Goal: Transaction & Acquisition: Purchase product/service

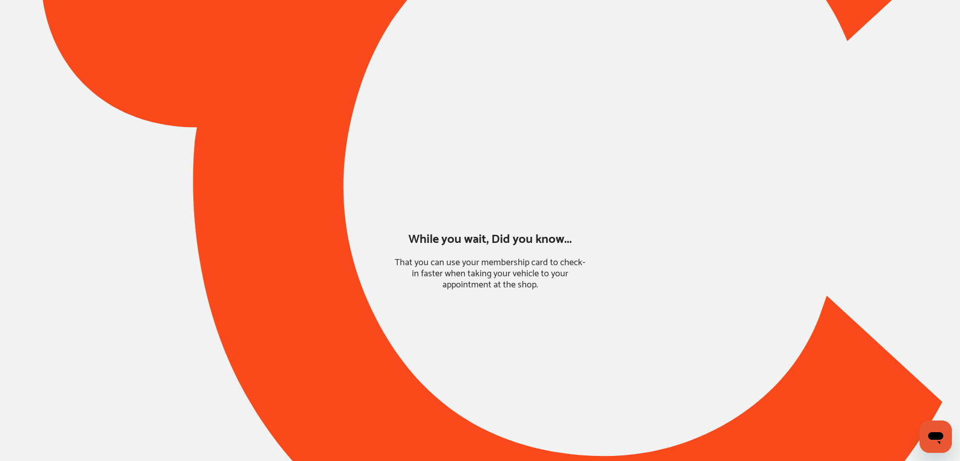
type input "*****"
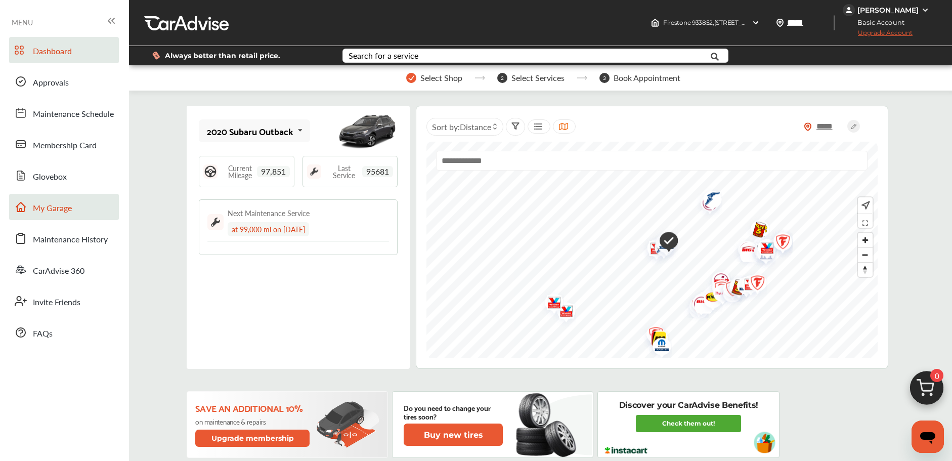
click at [45, 202] on span "My Garage" at bounding box center [52, 208] width 39 height 13
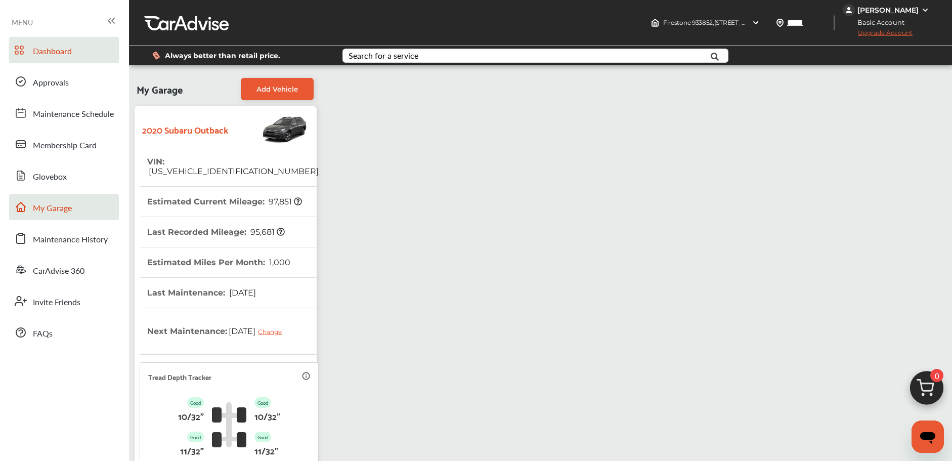
click at [53, 52] on span "Dashboard" at bounding box center [52, 51] width 39 height 13
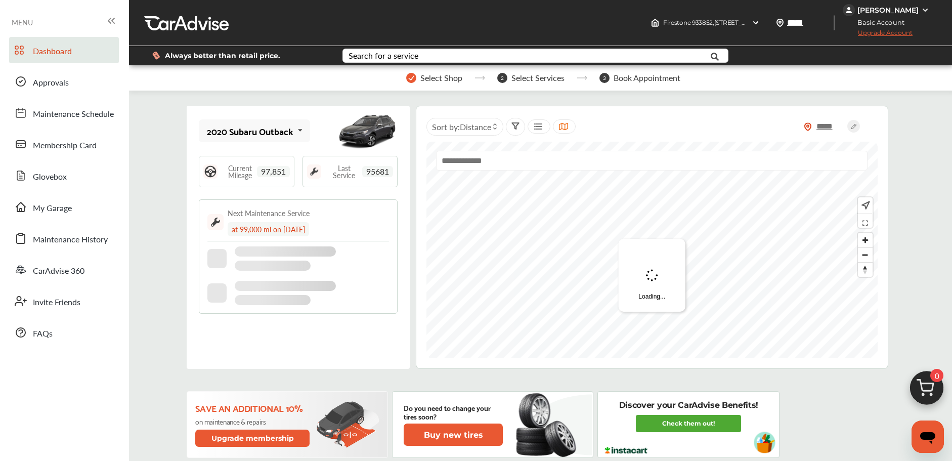
click at [917, 384] on img at bounding box center [926, 390] width 49 height 49
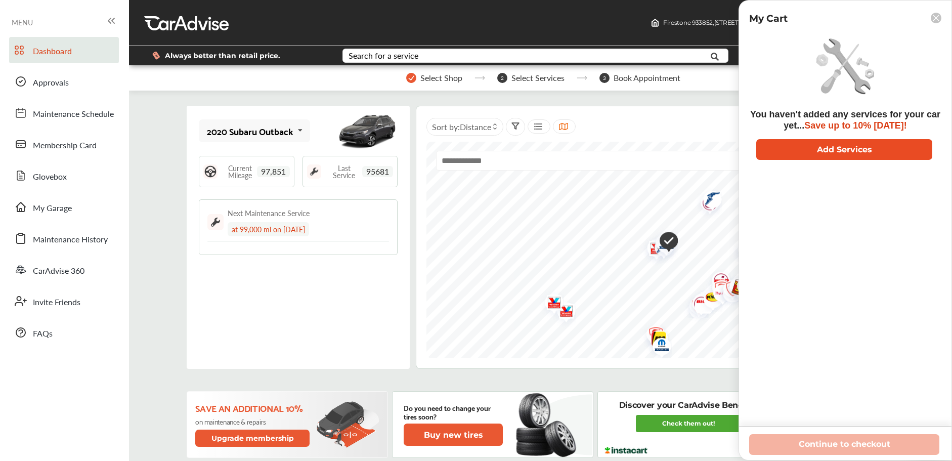
click at [823, 152] on button "Add Services" at bounding box center [844, 149] width 176 height 21
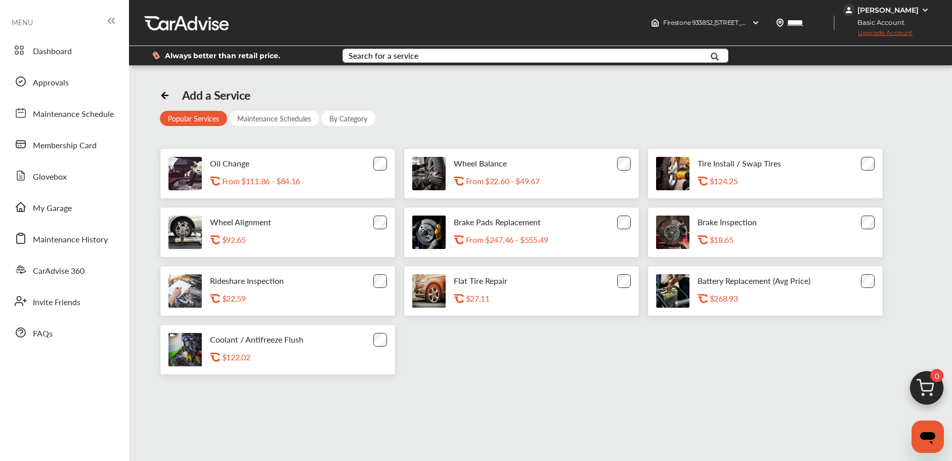
click at [377, 52] on div "Search for a service" at bounding box center [384, 56] width 70 height 8
click at [389, 144] on div "Add a Service Popular Services Maintenance Schedules By Category Oil Change .st…" at bounding box center [541, 231] width 762 height 287
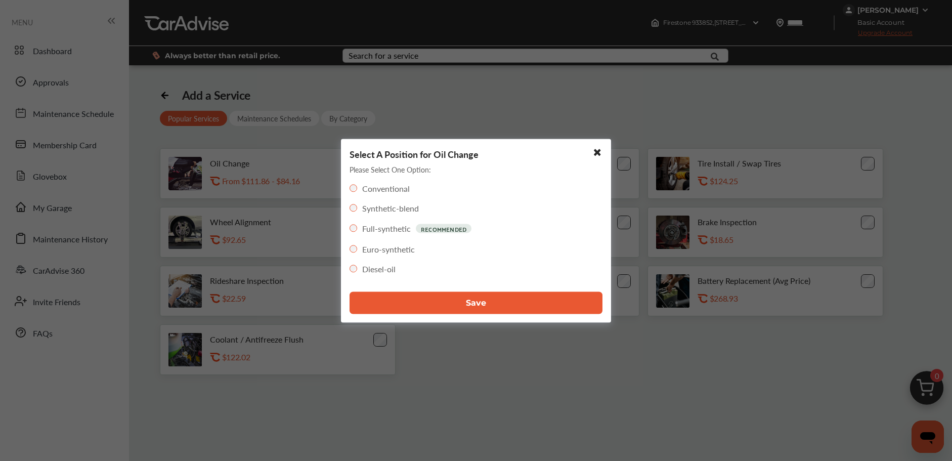
click at [443, 305] on button "Save" at bounding box center [476, 302] width 253 height 22
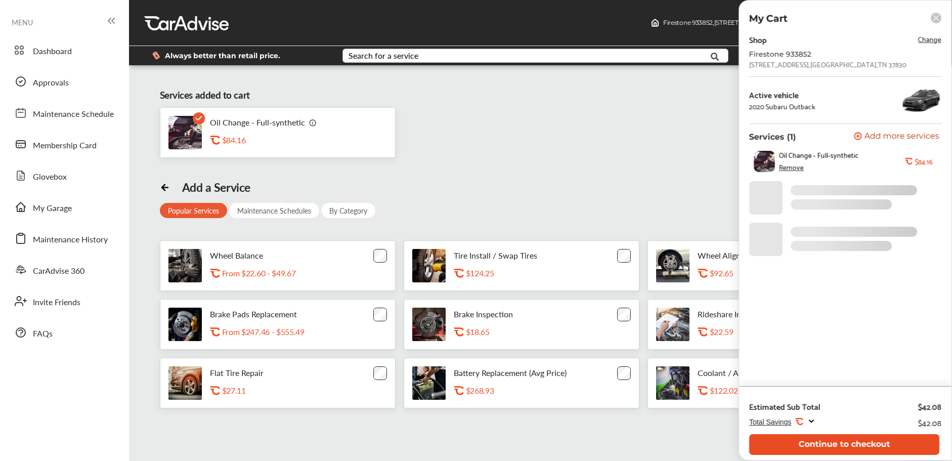
click at [804, 440] on button "Continue to checkout" at bounding box center [844, 444] width 190 height 21
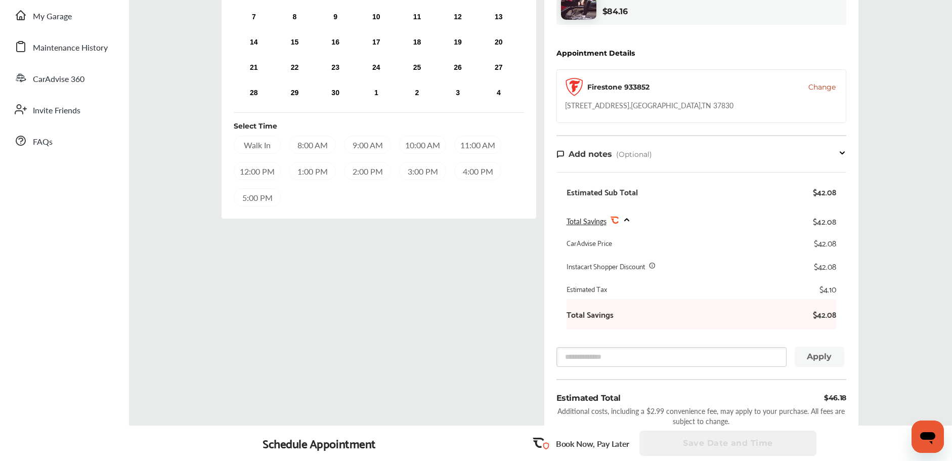
scroll to position [87, 0]
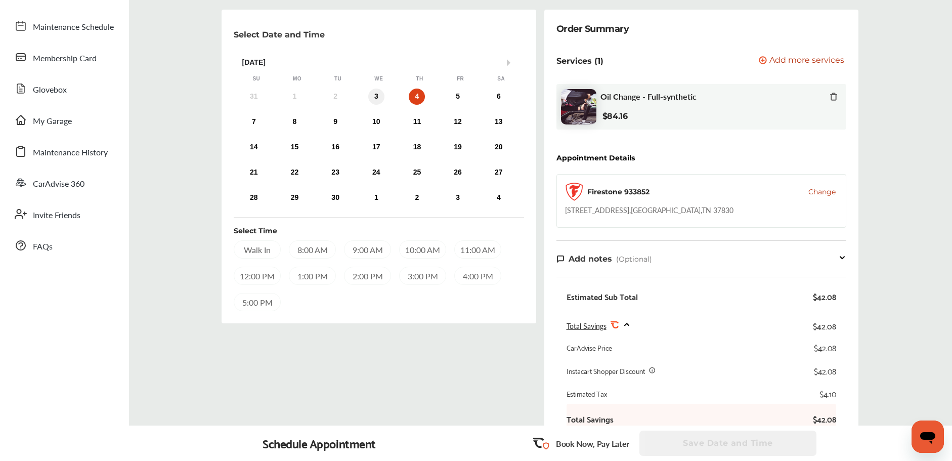
click at [375, 95] on div "3" at bounding box center [376, 97] width 16 height 16
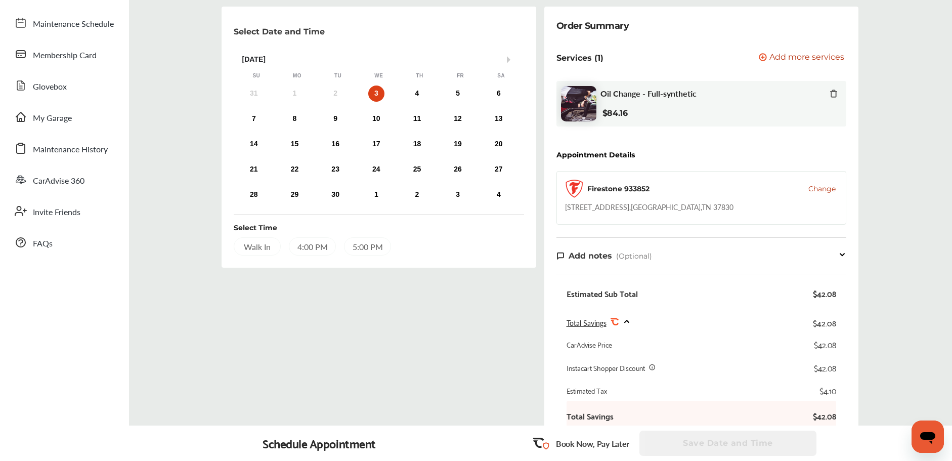
scroll to position [14, 0]
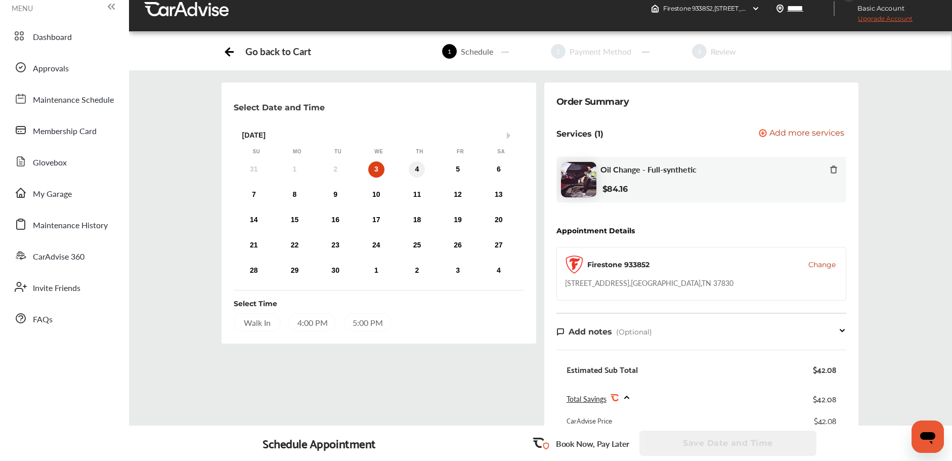
click at [414, 170] on div "4" at bounding box center [417, 169] width 16 height 16
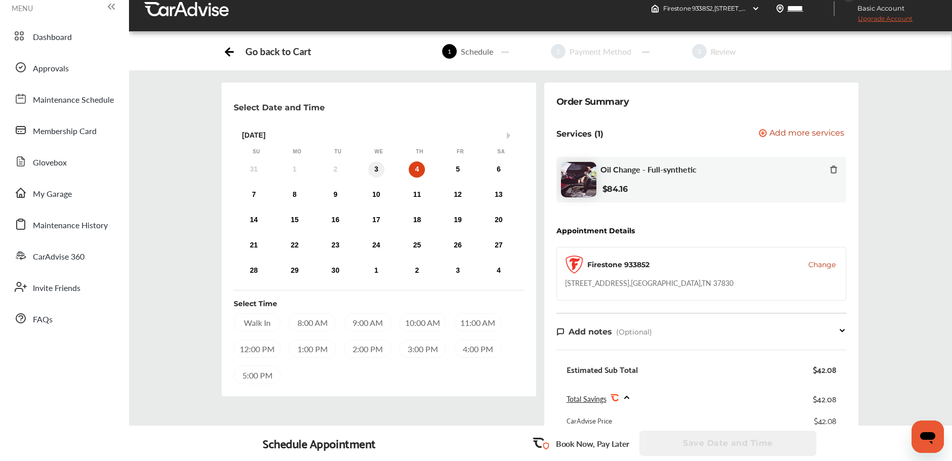
click at [372, 168] on div "3" at bounding box center [376, 169] width 16 height 16
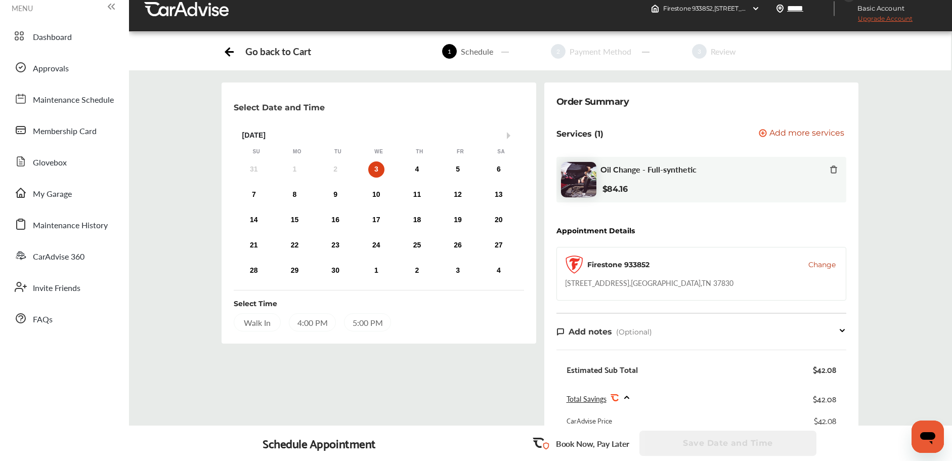
click at [256, 321] on div "Walk In" at bounding box center [257, 322] width 47 height 18
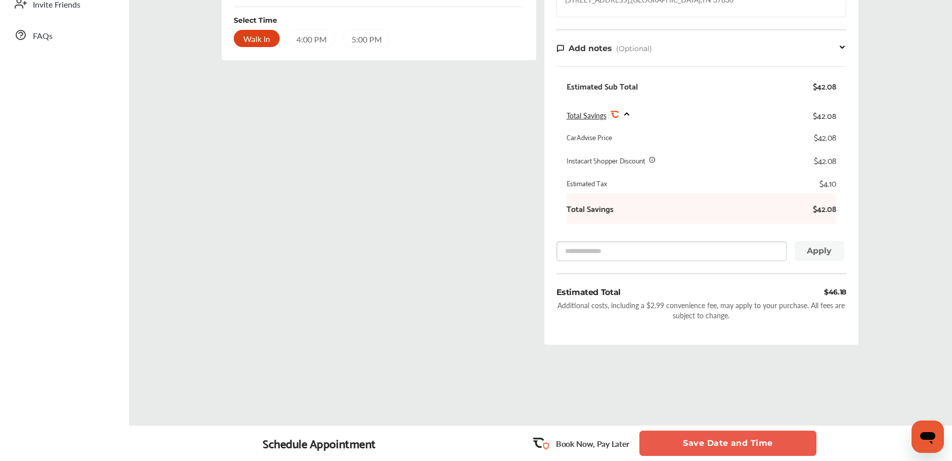
scroll to position [308, 0]
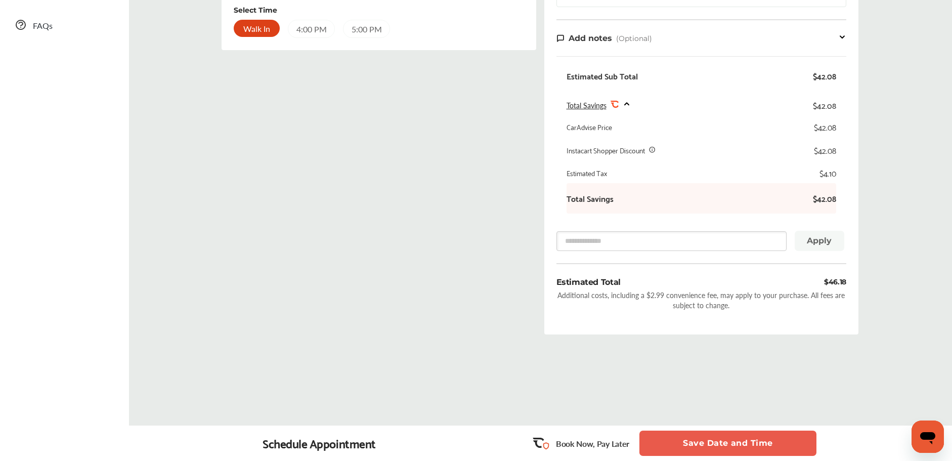
click at [719, 441] on button "Save Date and Time" at bounding box center [727, 442] width 177 height 25
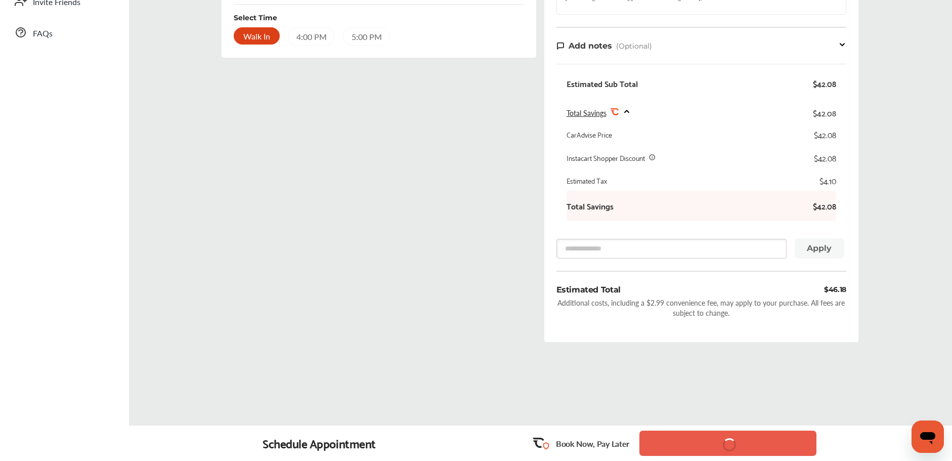
scroll to position [302, 0]
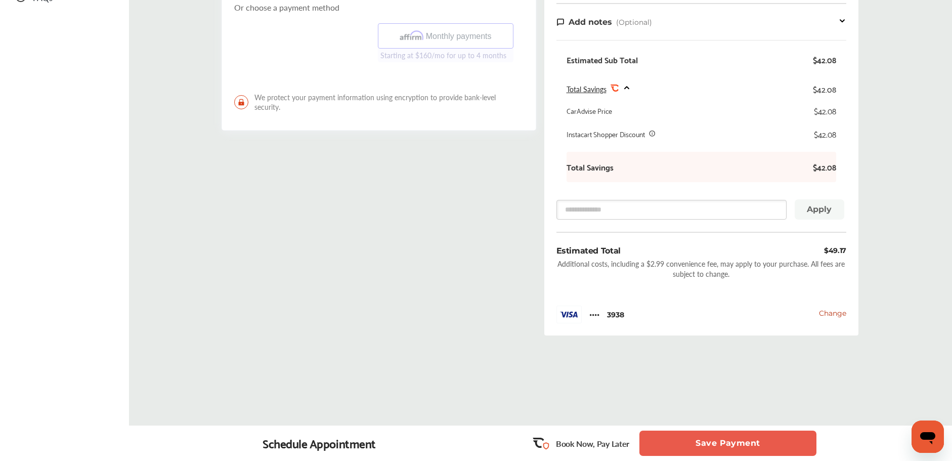
scroll to position [336, 0]
click at [697, 436] on button "Save Payment" at bounding box center [727, 442] width 177 height 25
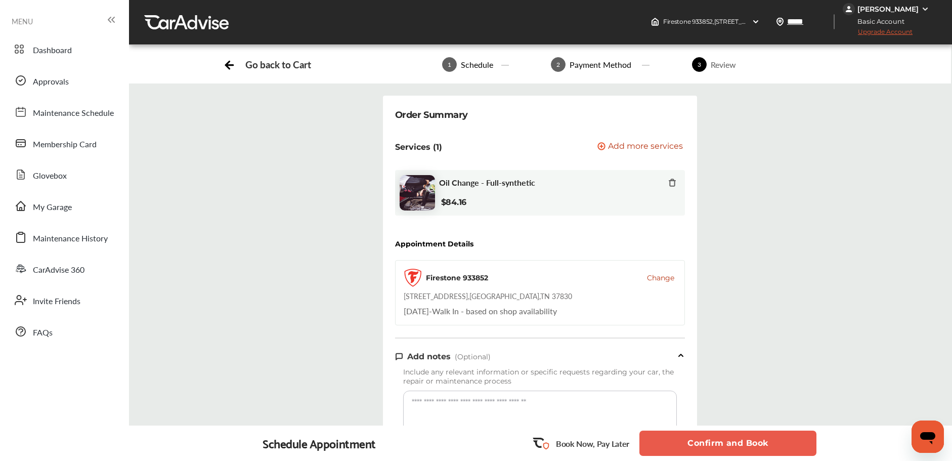
scroll to position [419, 0]
